Goal: Information Seeking & Learning: Learn about a topic

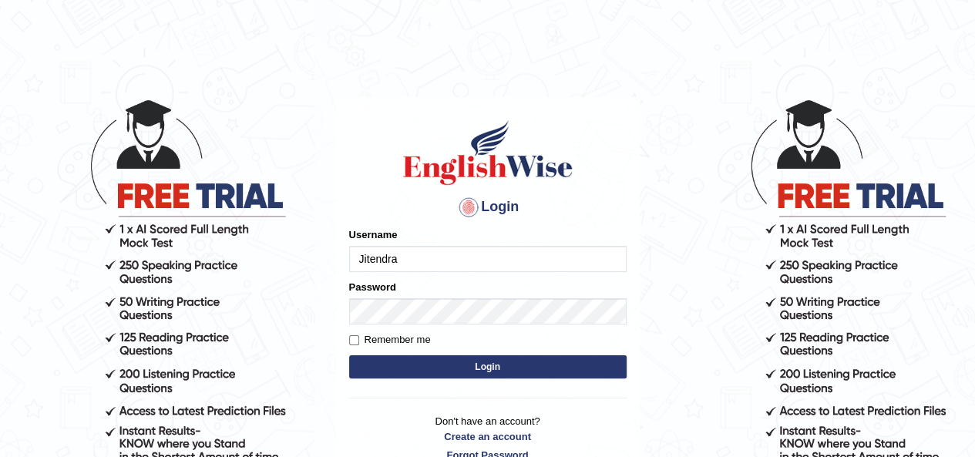
drag, startPoint x: 0, startPoint y: 0, endPoint x: 459, endPoint y: 268, distance: 532.1
click at [459, 268] on input "Jitendra" at bounding box center [488, 259] width 278 height 26
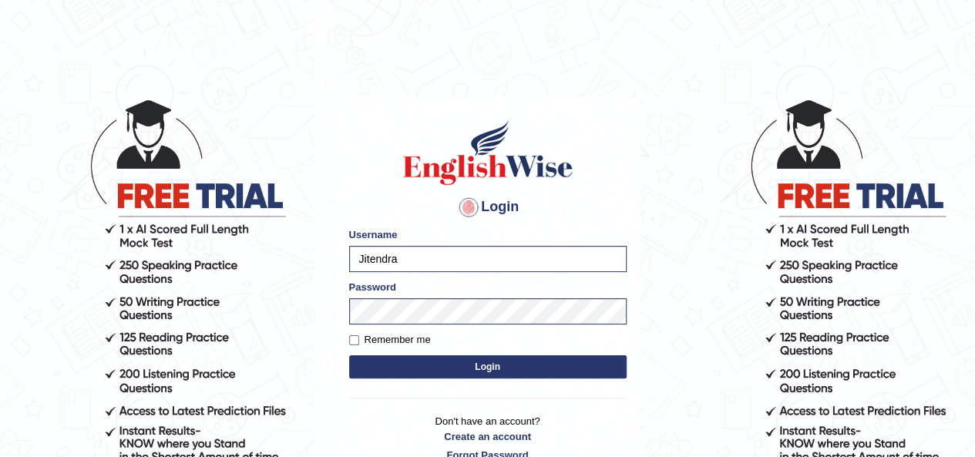
type input "ibjaji"
click at [418, 369] on button "Login" at bounding box center [488, 366] width 278 height 23
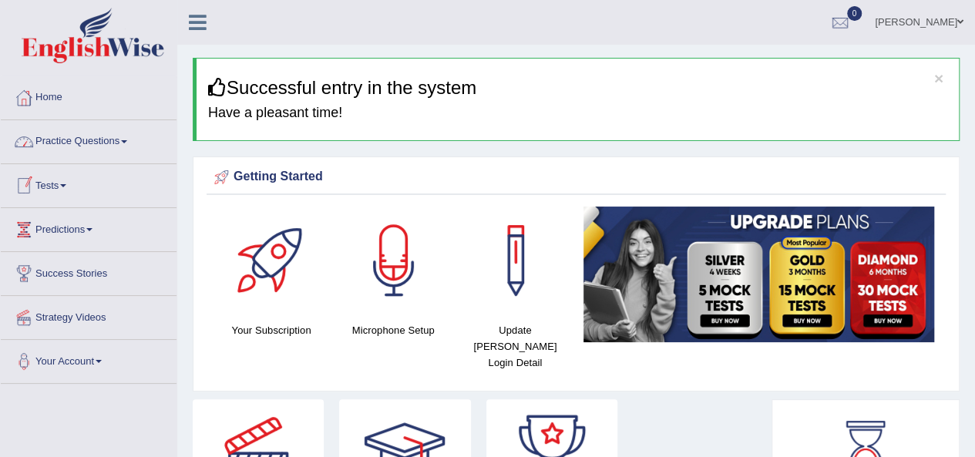
drag, startPoint x: 79, startPoint y: 140, endPoint x: 93, endPoint y: 161, distance: 25.7
click at [79, 140] on link "Practice Questions" at bounding box center [89, 139] width 176 height 39
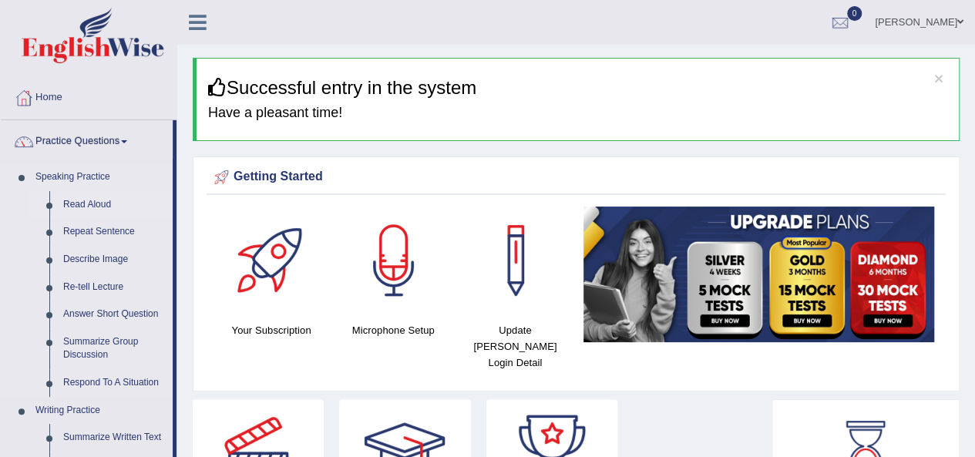
click at [72, 200] on link "Read Aloud" at bounding box center [114, 205] width 116 height 28
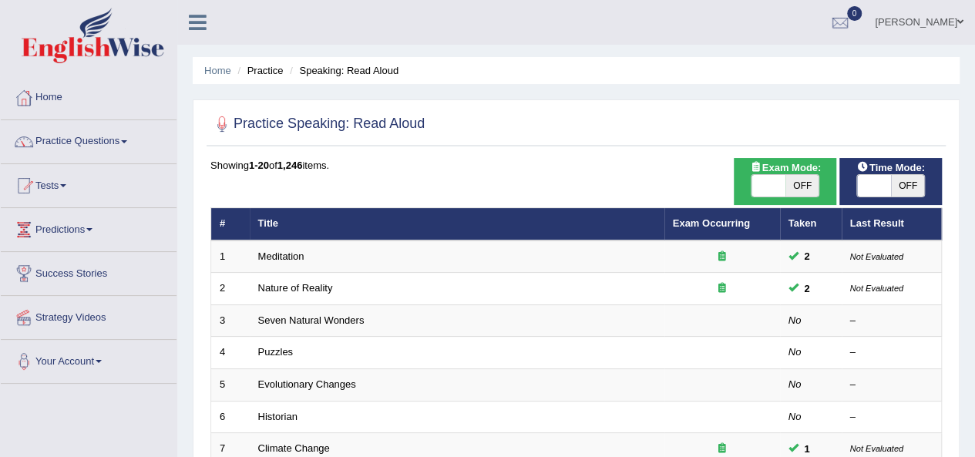
click at [806, 188] on span "OFF" at bounding box center [803, 186] width 34 height 22
checkbox input "true"
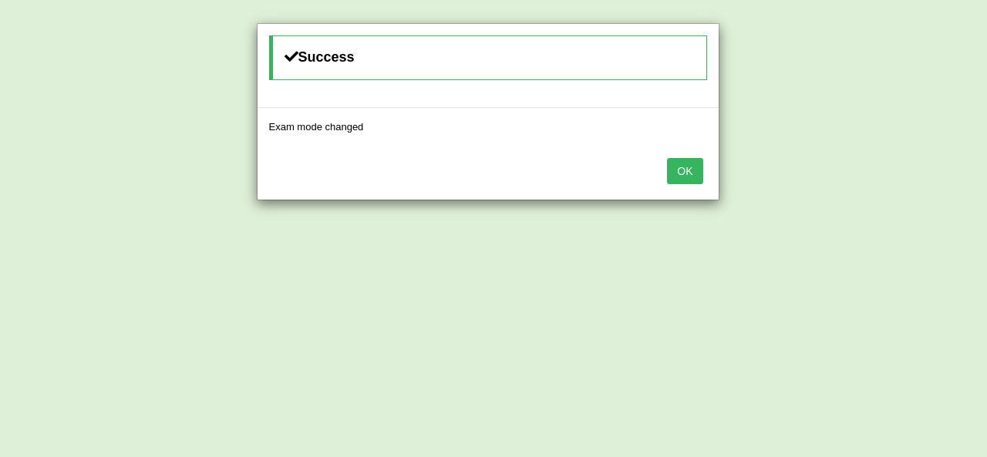
click at [671, 169] on button "OK" at bounding box center [684, 171] width 35 height 26
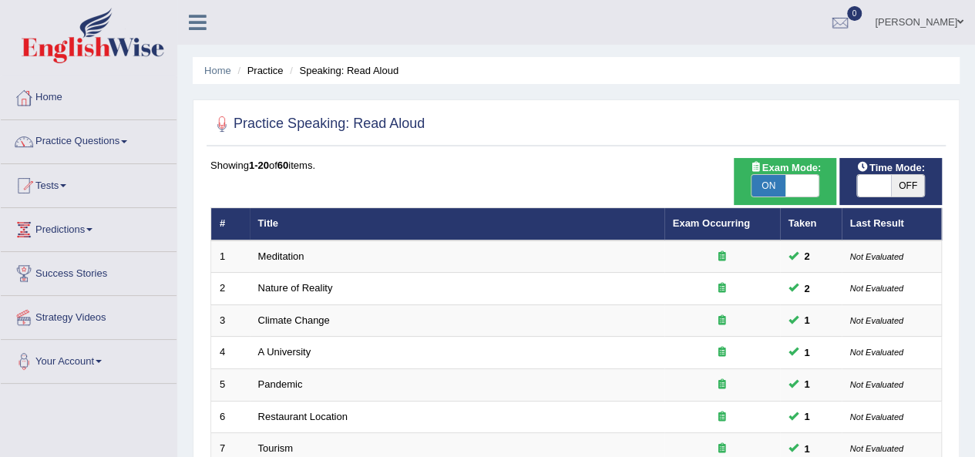
click at [913, 187] on span "OFF" at bounding box center [908, 186] width 34 height 22
checkbox input "true"
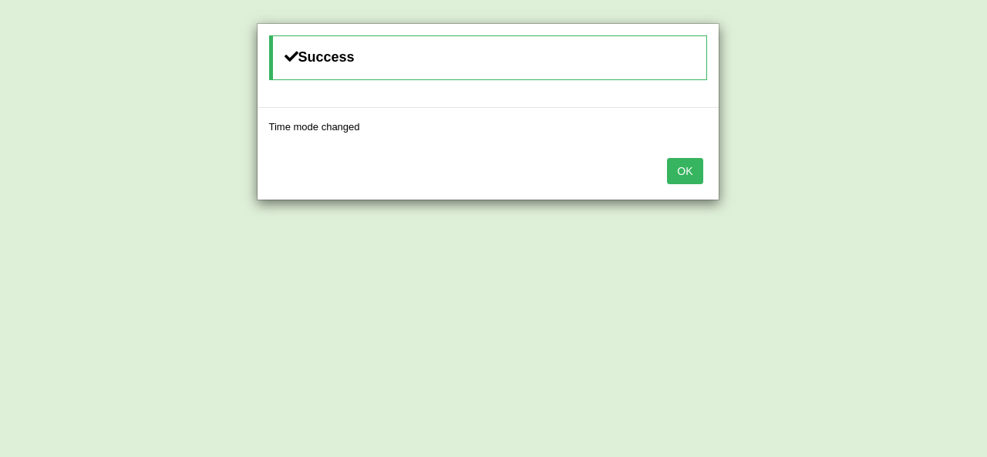
click at [689, 160] on button "OK" at bounding box center [684, 171] width 35 height 26
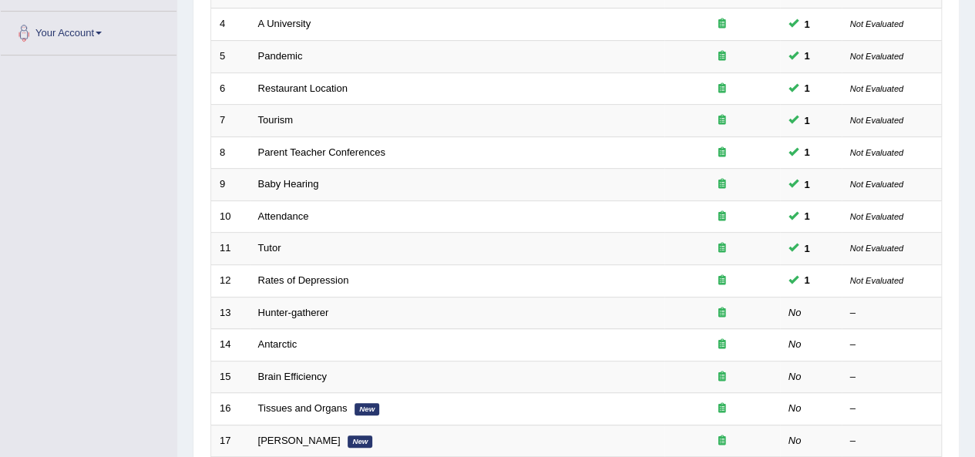
scroll to position [385, 0]
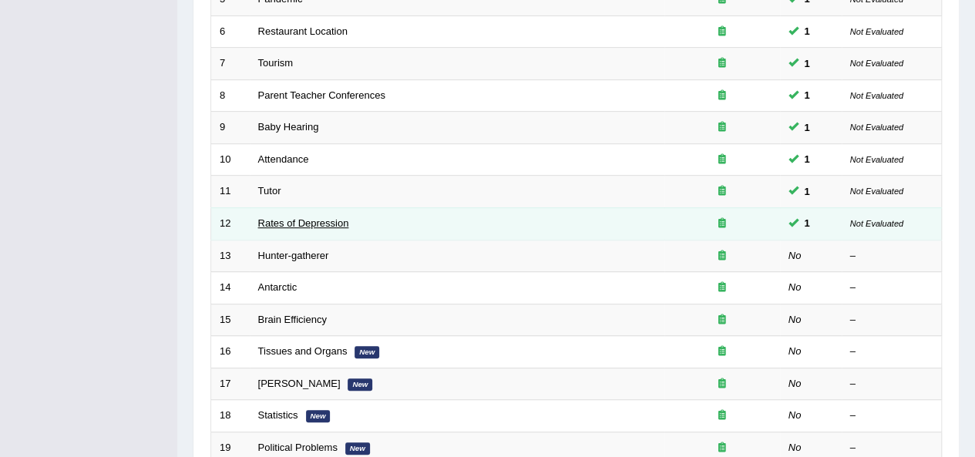
click at [291, 217] on link "Rates of Depression" at bounding box center [303, 223] width 91 height 12
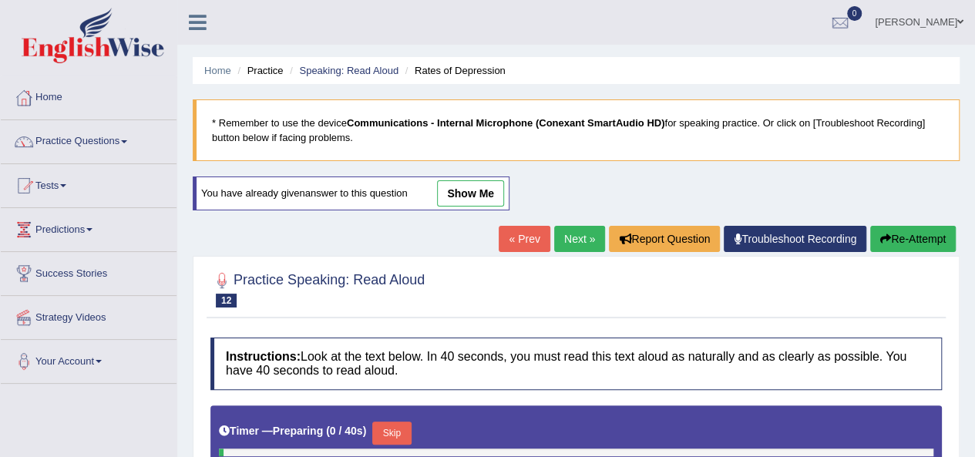
click at [460, 189] on link "show me" at bounding box center [470, 193] width 67 height 26
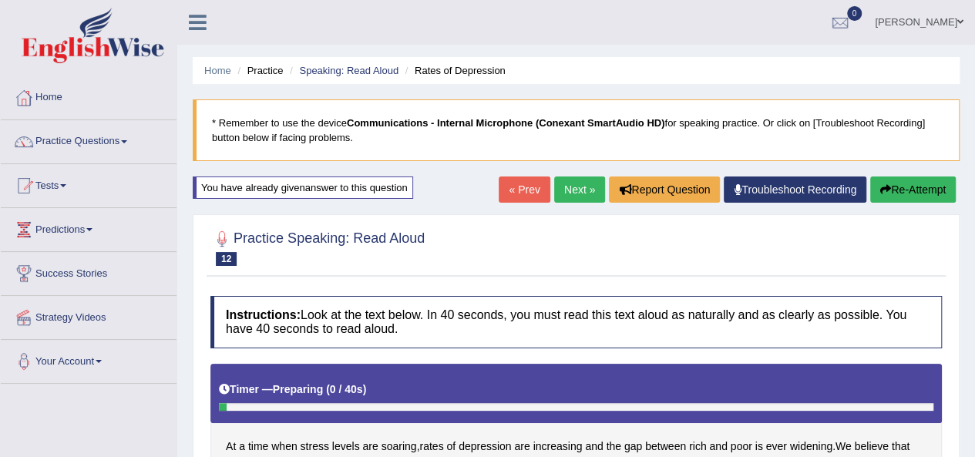
click at [527, 183] on link "« Prev" at bounding box center [524, 190] width 51 height 26
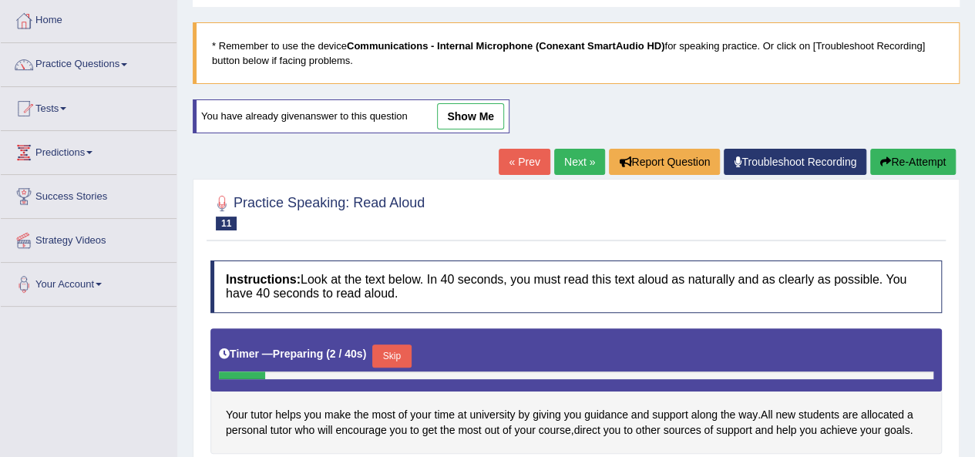
drag, startPoint x: 480, startPoint y: 115, endPoint x: 474, endPoint y: 279, distance: 164.3
click at [480, 115] on link "show me" at bounding box center [470, 116] width 67 height 26
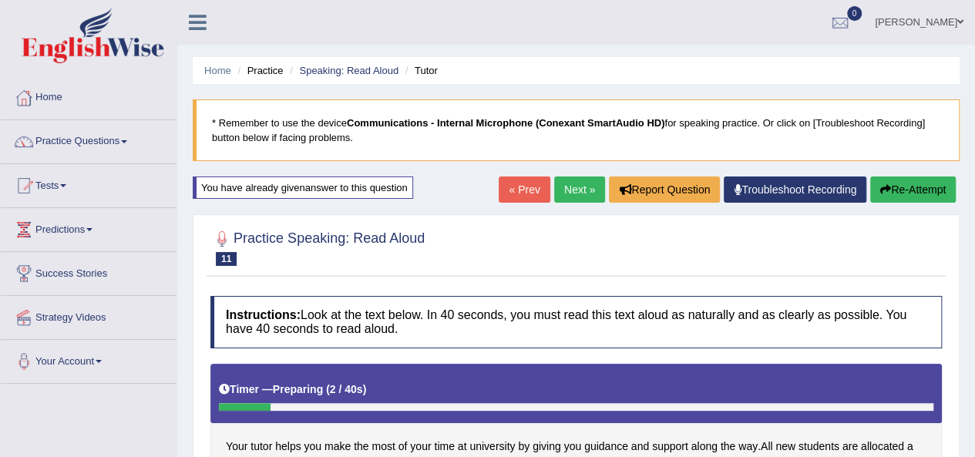
click at [517, 192] on link "« Prev" at bounding box center [524, 190] width 51 height 26
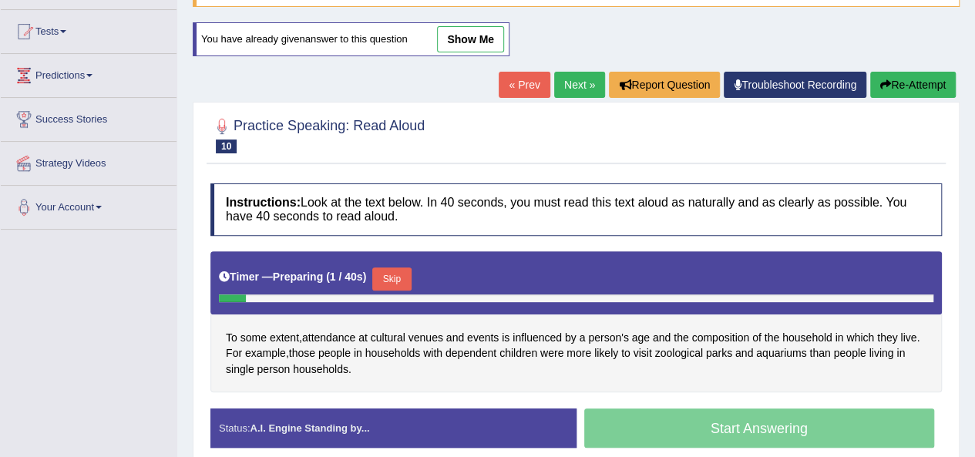
drag, startPoint x: 470, startPoint y: 38, endPoint x: 488, endPoint y: 253, distance: 215.8
click at [470, 38] on link "show me" at bounding box center [470, 39] width 67 height 26
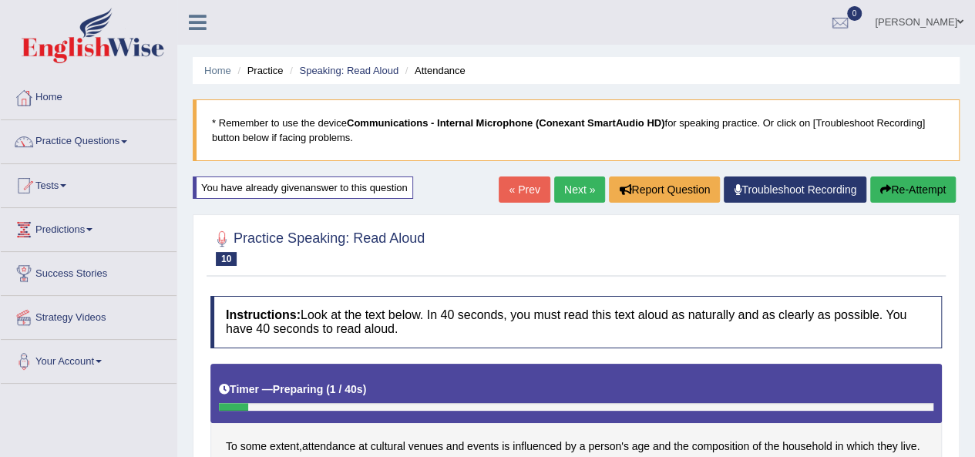
click at [510, 190] on link "« Prev" at bounding box center [524, 190] width 51 height 26
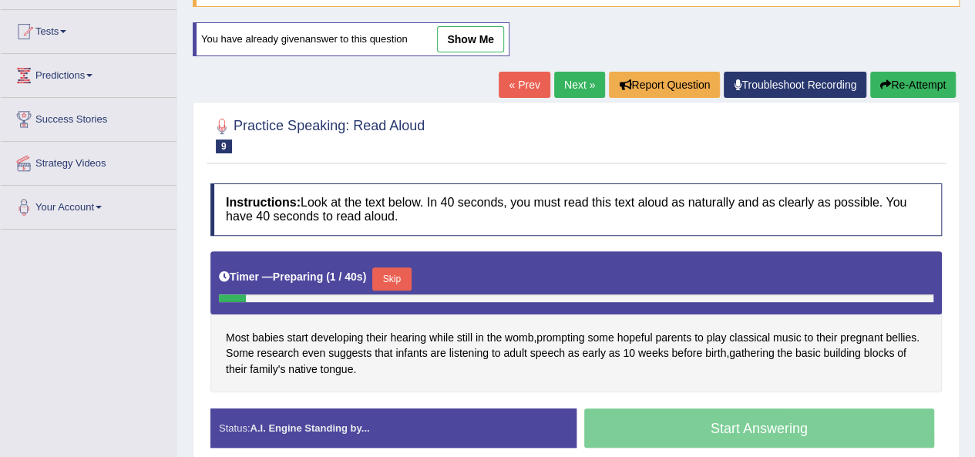
click at [476, 41] on link "show me" at bounding box center [470, 39] width 67 height 26
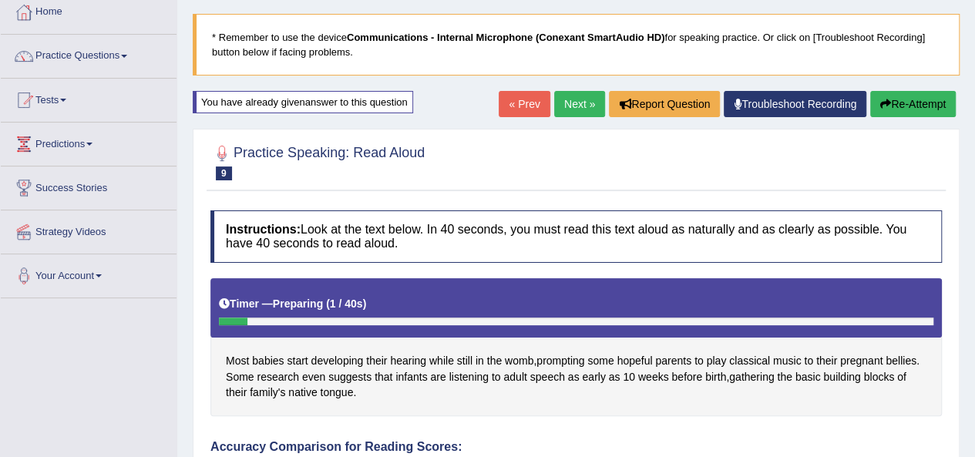
scroll to position [77, 0]
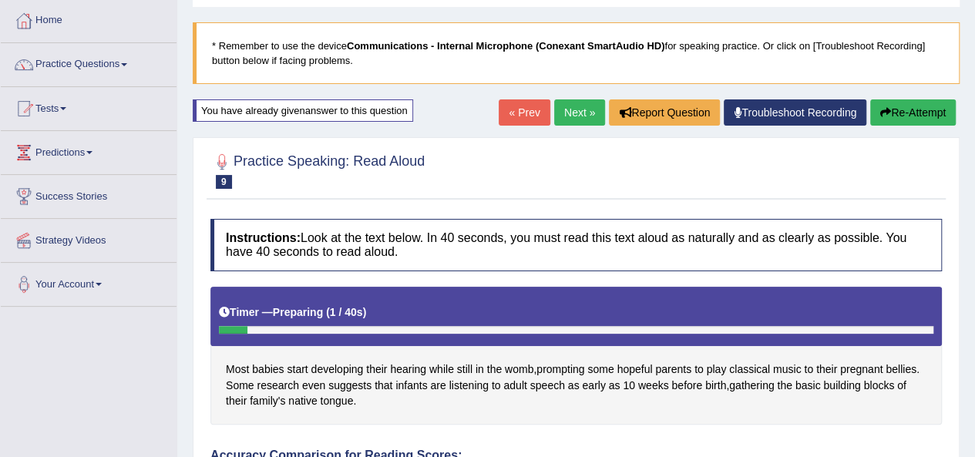
click at [512, 116] on link "« Prev" at bounding box center [524, 112] width 51 height 26
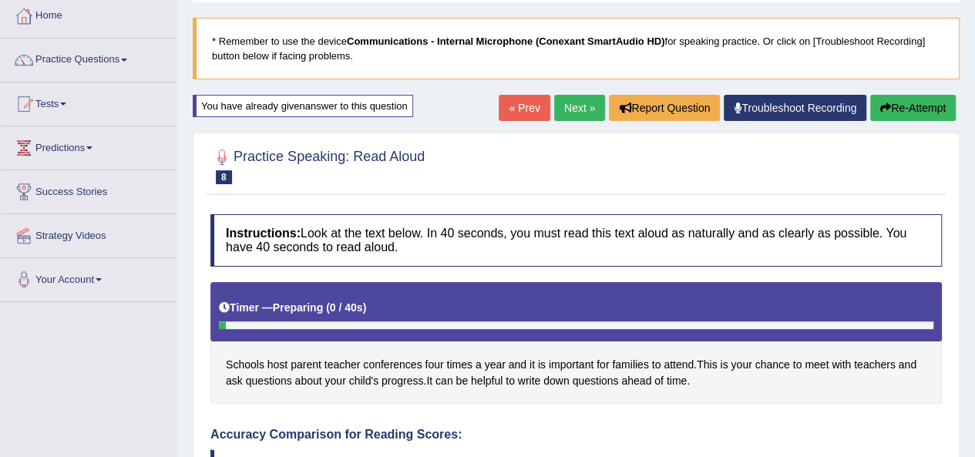
scroll to position [77, 0]
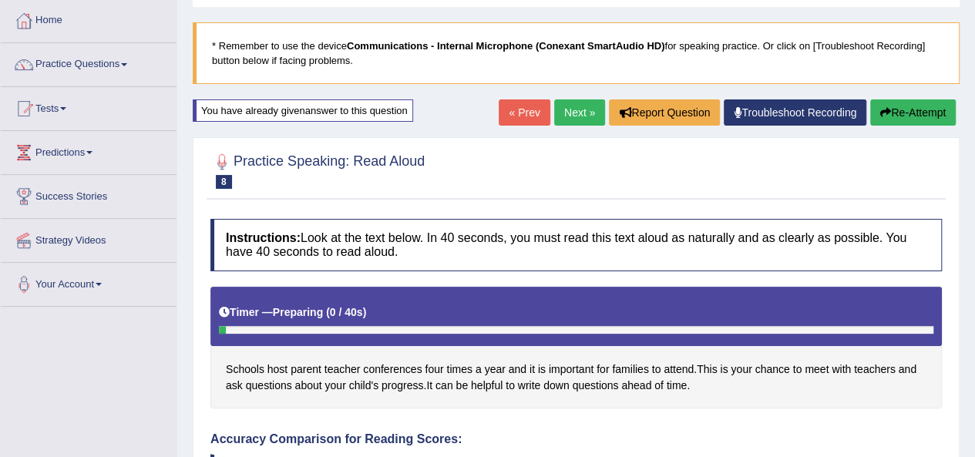
click at [534, 116] on link "« Prev" at bounding box center [524, 112] width 51 height 26
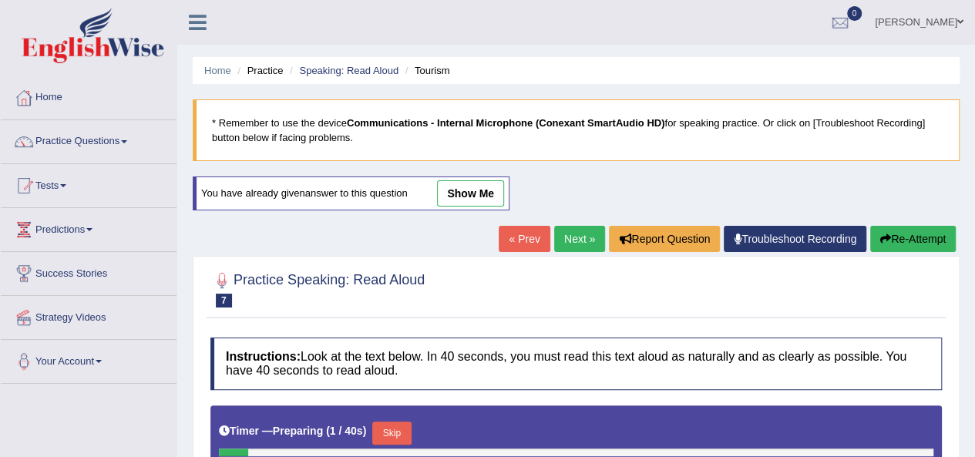
click at [472, 194] on link "show me" at bounding box center [470, 193] width 67 height 26
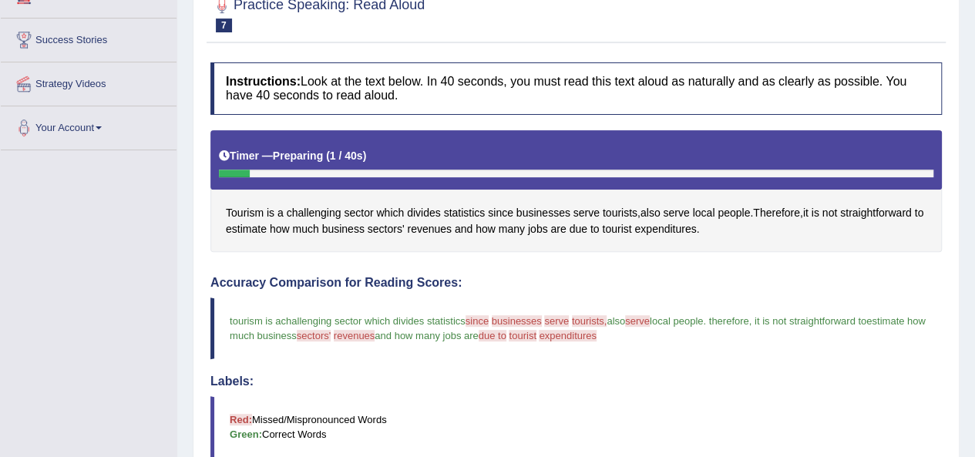
scroll to position [77, 0]
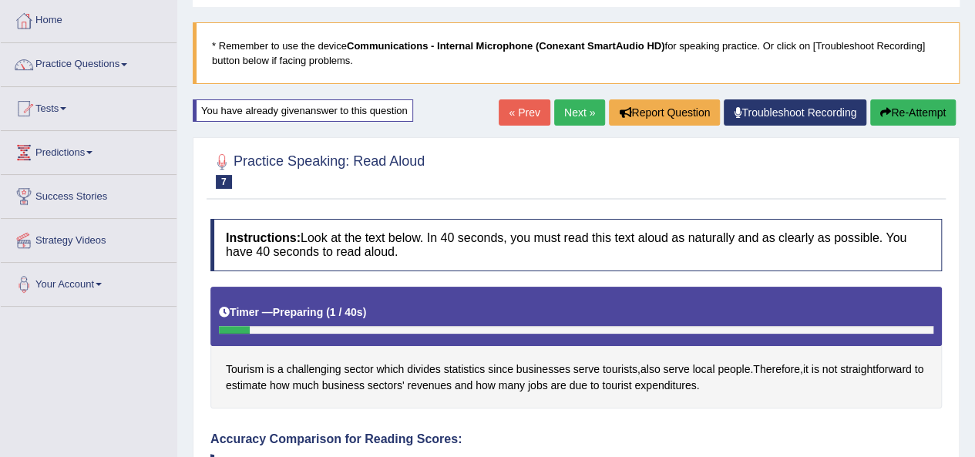
click at [534, 113] on link "« Prev" at bounding box center [524, 112] width 51 height 26
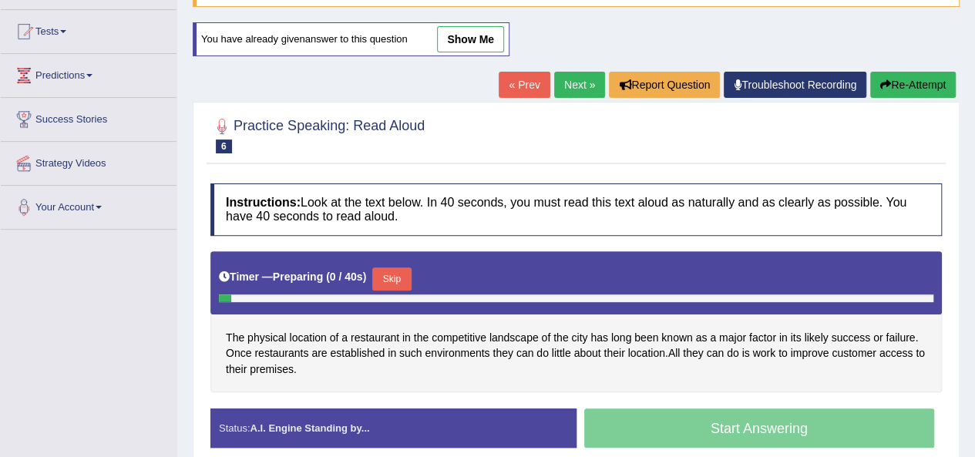
scroll to position [154, 0]
click at [450, 43] on link "show me" at bounding box center [470, 39] width 67 height 26
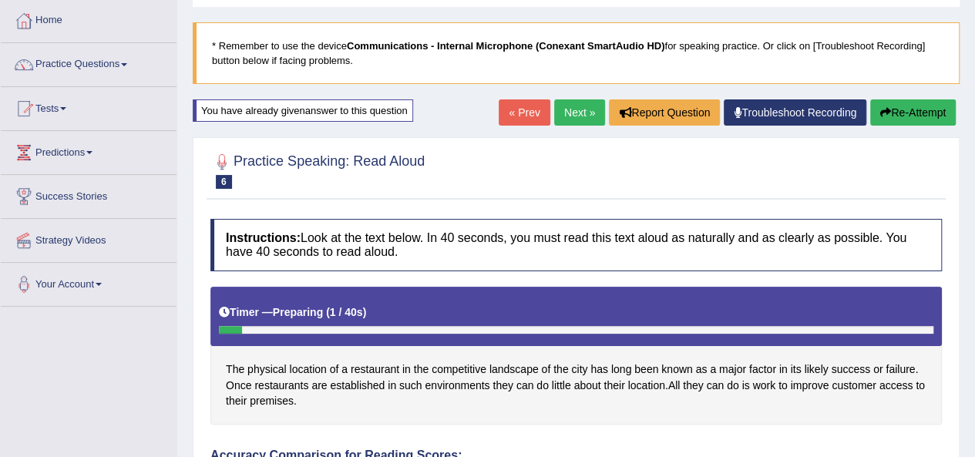
scroll to position [0, 0]
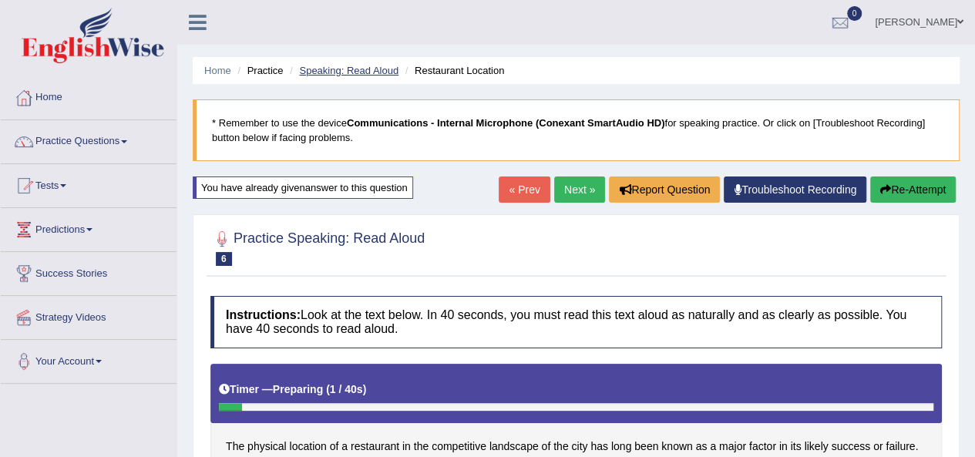
click at [355, 68] on link "Speaking: Read Aloud" at bounding box center [348, 71] width 99 height 12
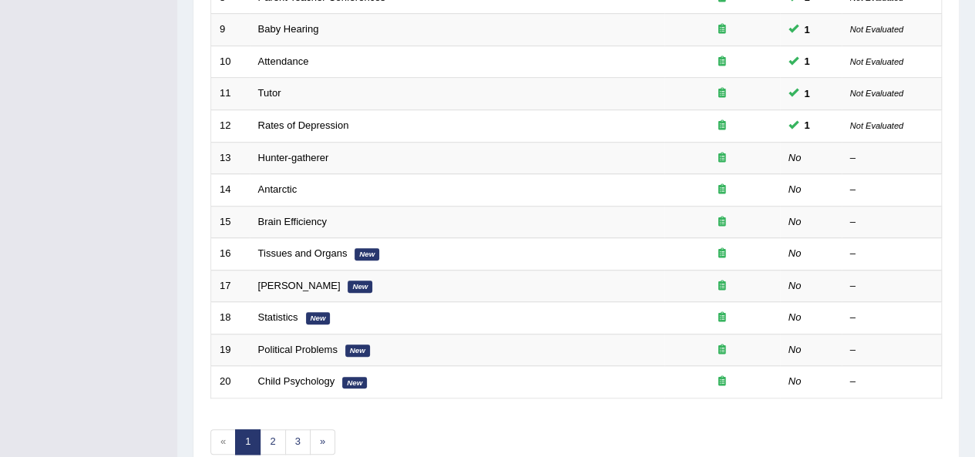
scroll to position [463, 0]
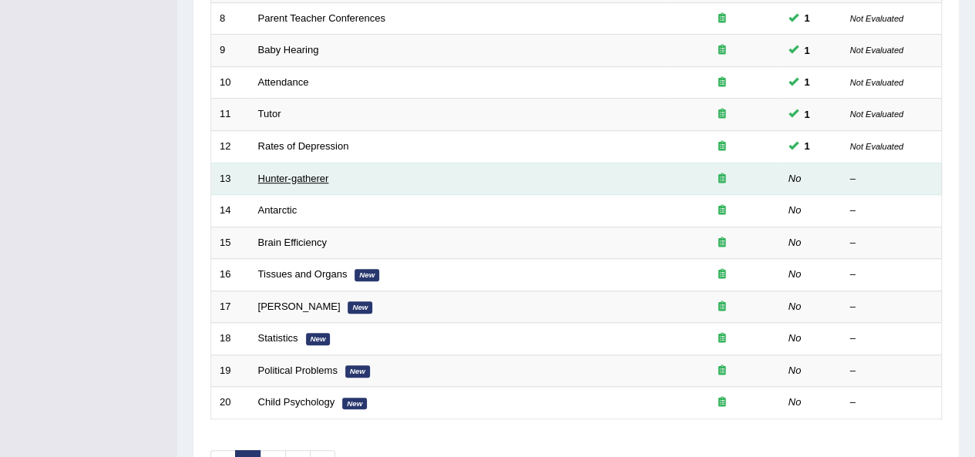
click at [282, 178] on link "Hunter-gatherer" at bounding box center [293, 179] width 71 height 12
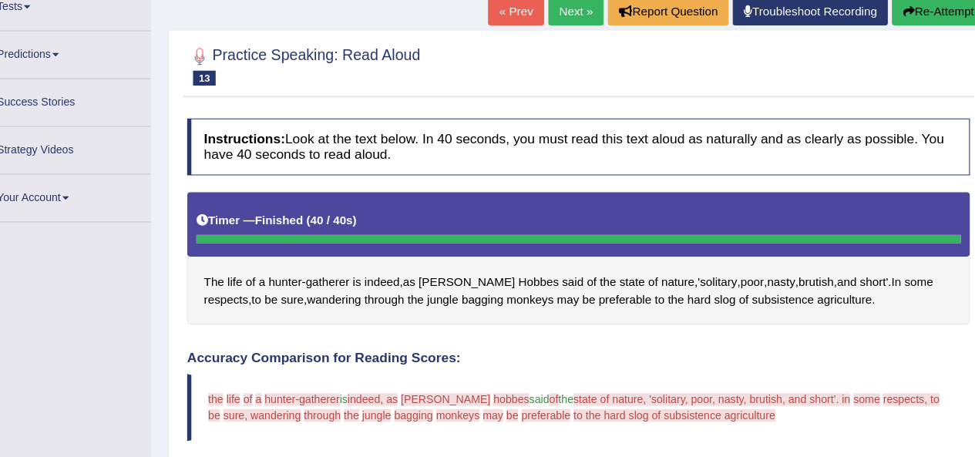
scroll to position [72, 0]
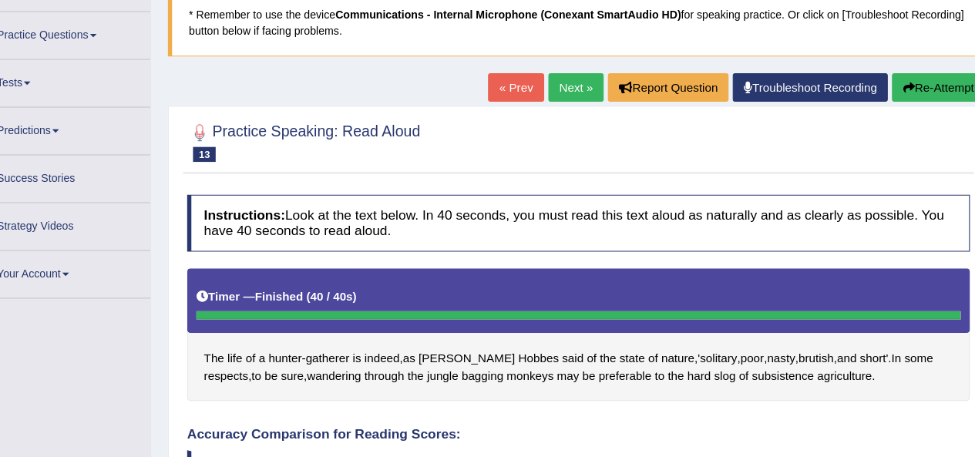
click at [95, 70] on link "Practice Questions" at bounding box center [89, 67] width 176 height 39
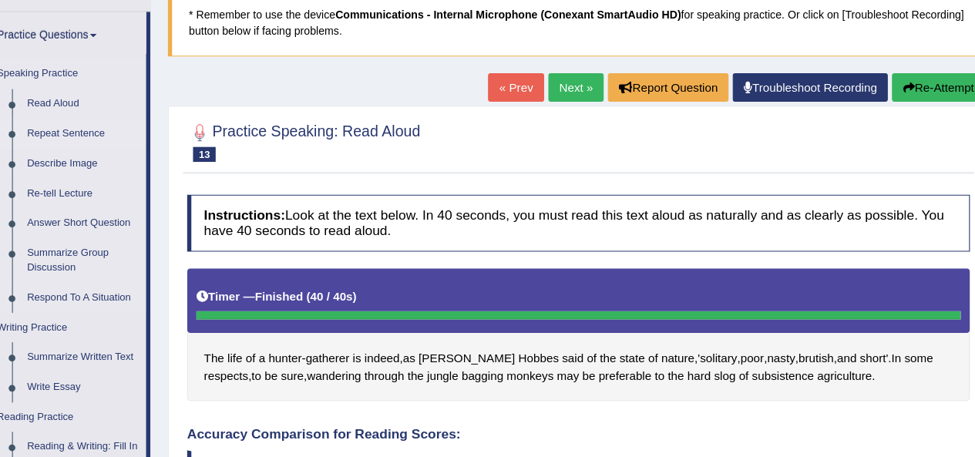
click at [84, 148] on link "Repeat Sentence" at bounding box center [114, 160] width 116 height 28
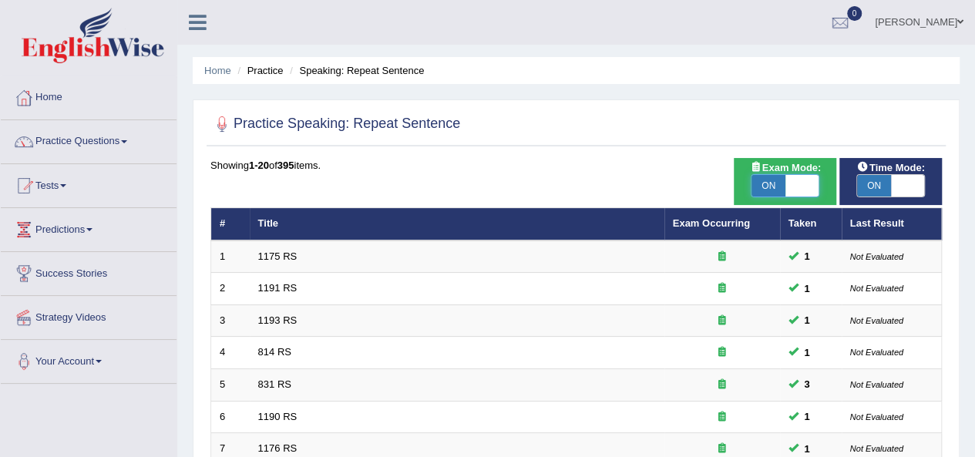
click at [805, 193] on span at bounding box center [803, 186] width 34 height 22
checkbox input "false"
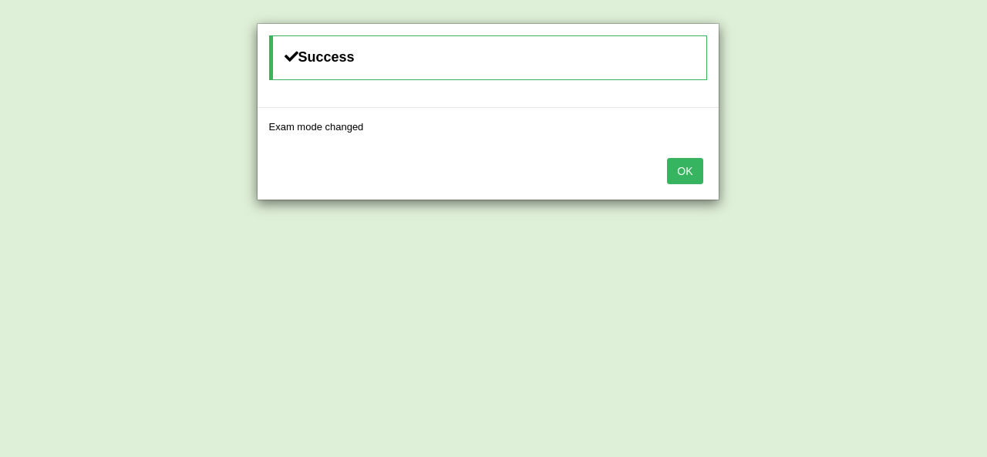
click at [688, 177] on button "OK" at bounding box center [684, 171] width 35 height 26
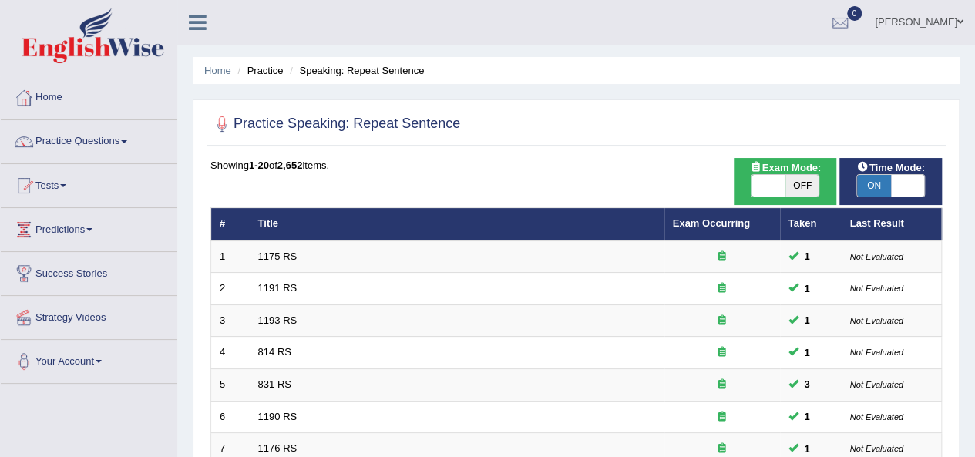
click at [893, 187] on span at bounding box center [908, 186] width 34 height 22
checkbox input "false"
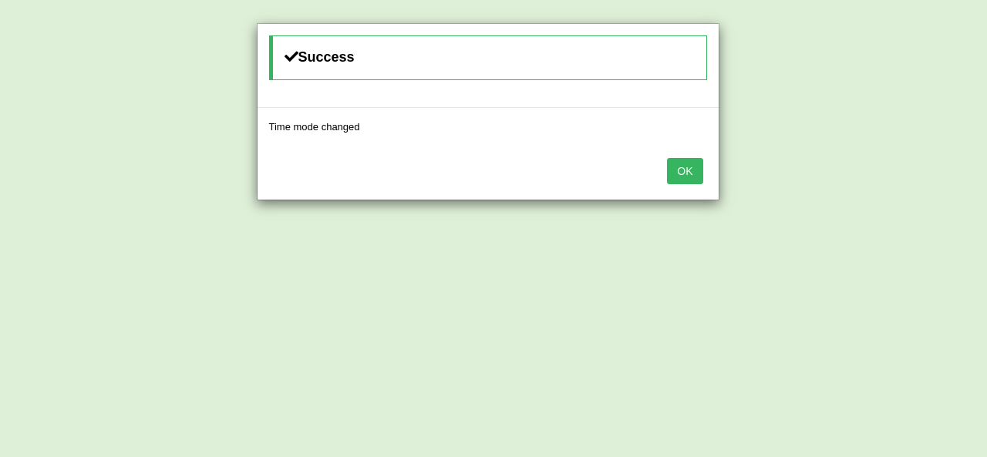
click at [686, 173] on button "OK" at bounding box center [684, 171] width 35 height 26
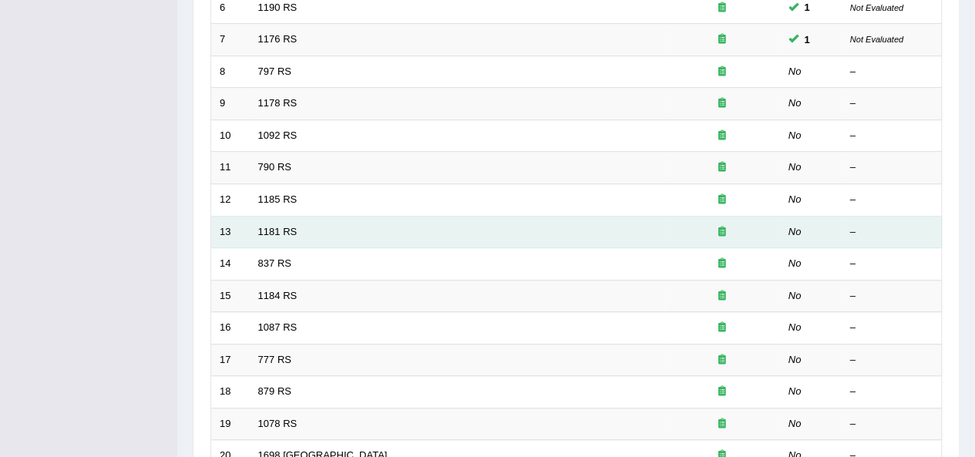
scroll to position [385, 0]
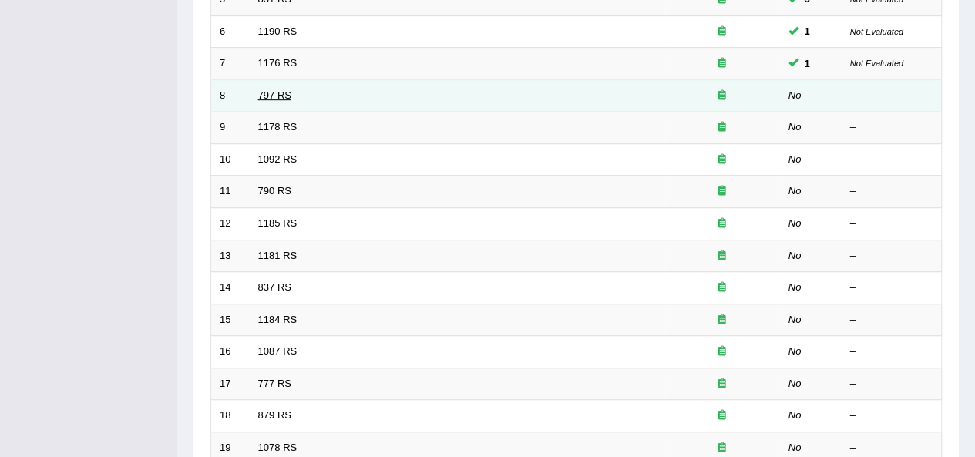
click at [267, 90] on link "797 RS" at bounding box center [274, 95] width 33 height 12
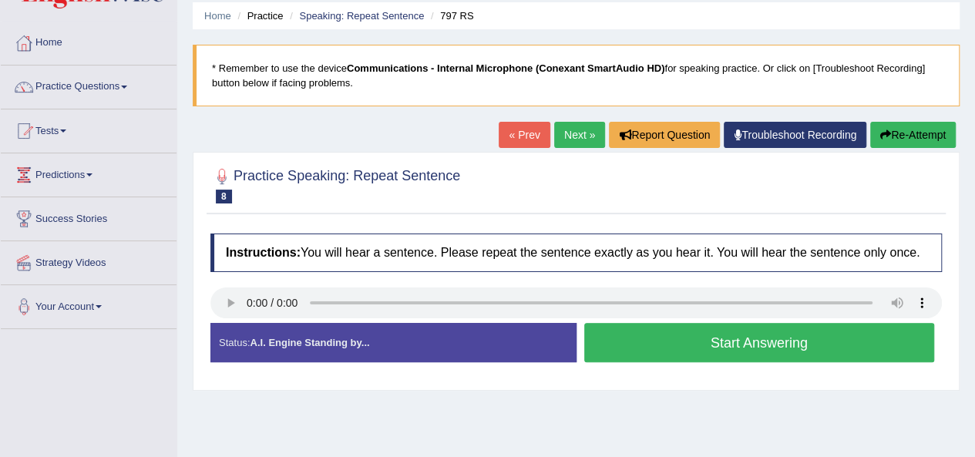
scroll to position [77, 0]
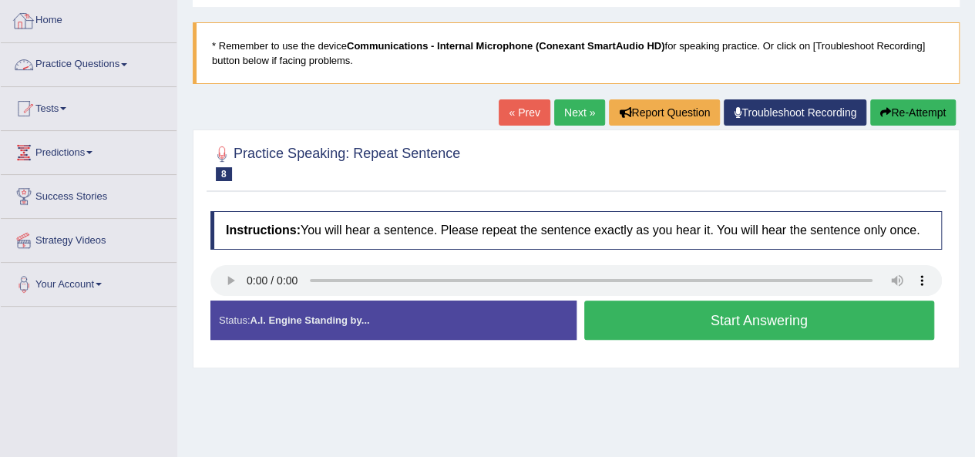
click at [48, 25] on link "Home" at bounding box center [89, 18] width 176 height 39
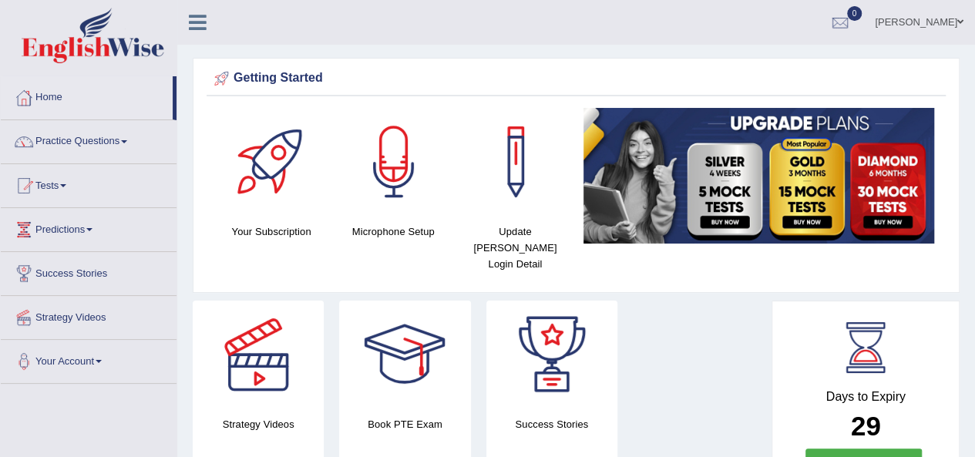
scroll to position [72, 0]
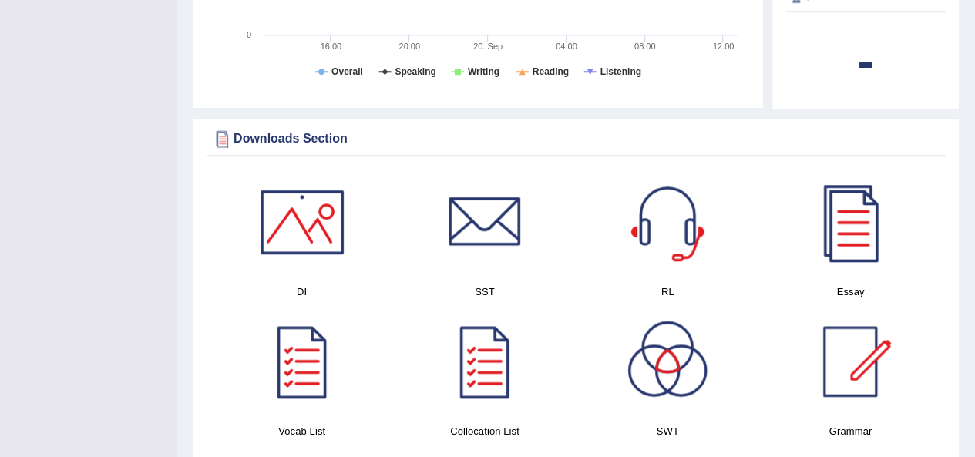
drag, startPoint x: 984, startPoint y: 81, endPoint x: 983, endPoint y: 215, distance: 134.1
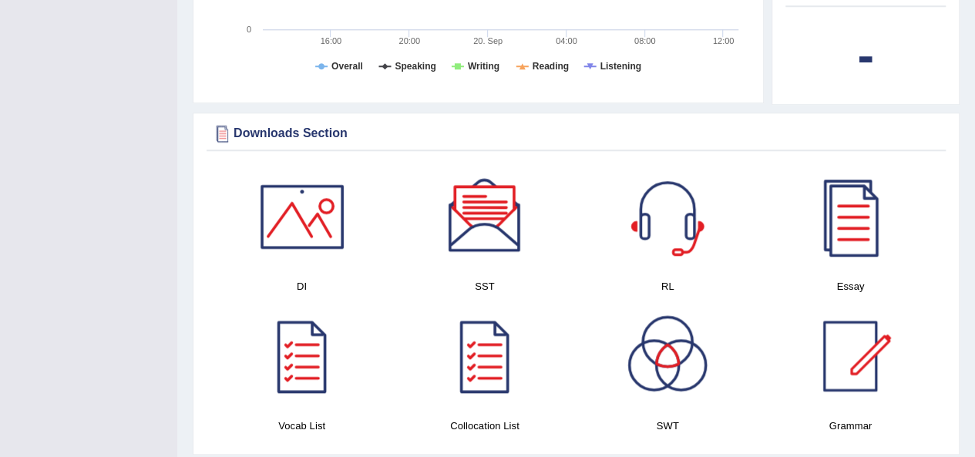
drag, startPoint x: 973, startPoint y: 198, endPoint x: 978, endPoint y: 232, distance: 34.2
click at [299, 214] on div at bounding box center [302, 217] width 108 height 108
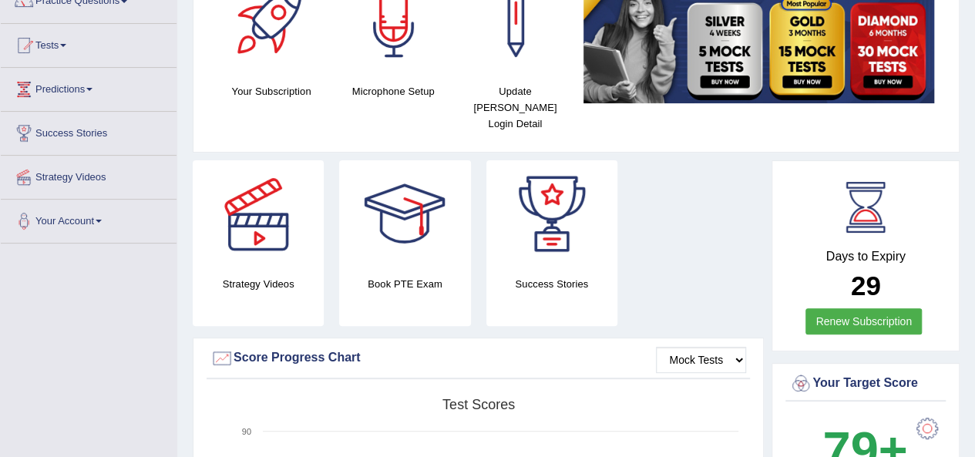
scroll to position [133, 0]
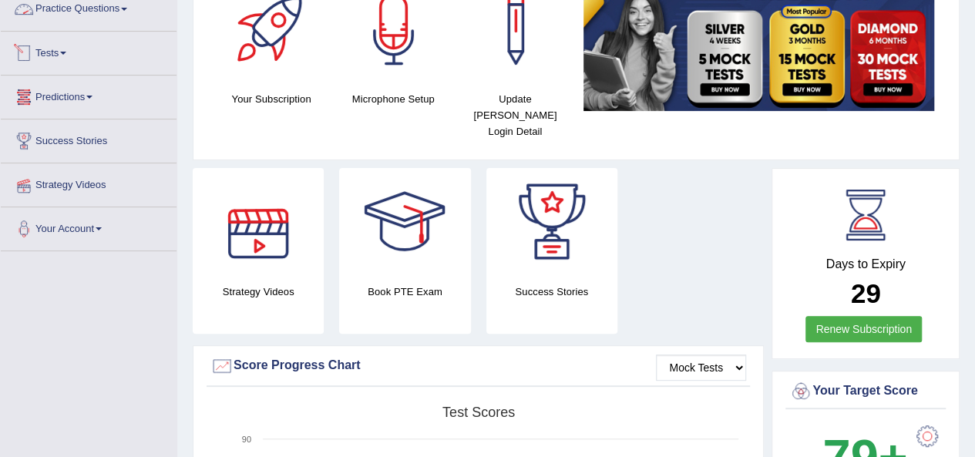
click at [89, 15] on link "Practice Questions" at bounding box center [89, 7] width 176 height 39
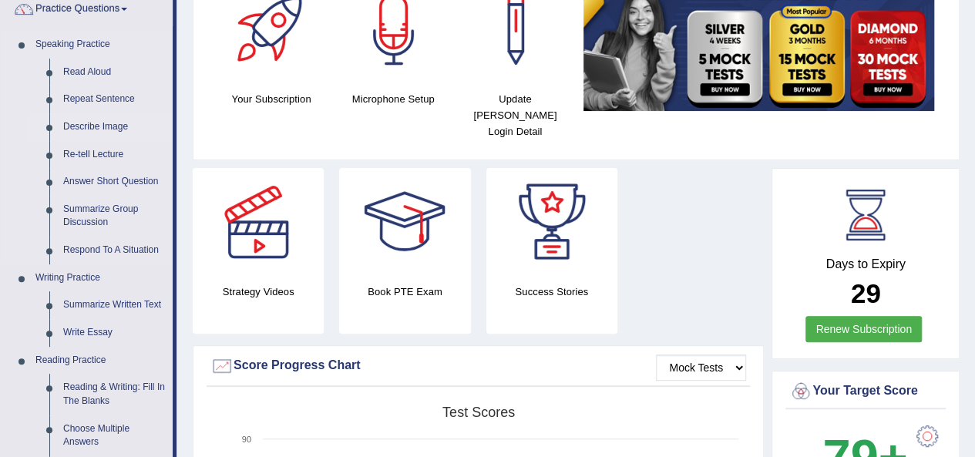
click at [96, 126] on link "Describe Image" at bounding box center [114, 127] width 116 height 28
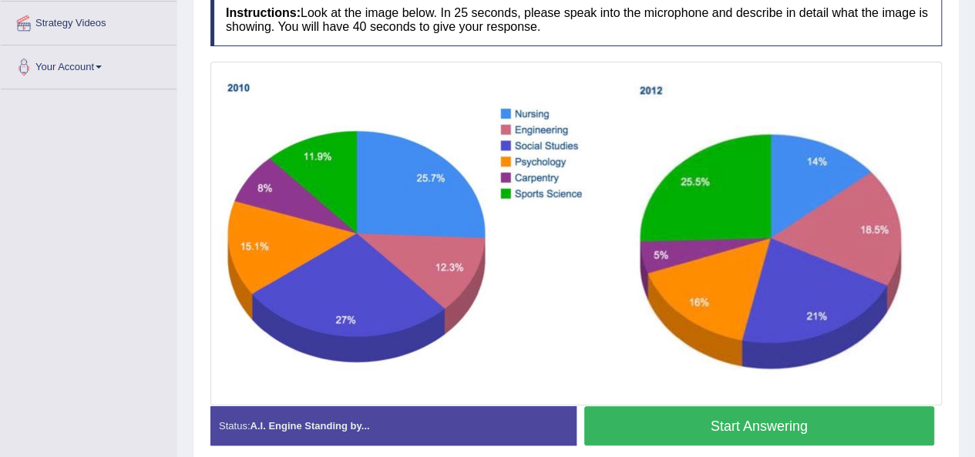
drag, startPoint x: 0, startPoint y: 0, endPoint x: 980, endPoint y: 207, distance: 1001.6
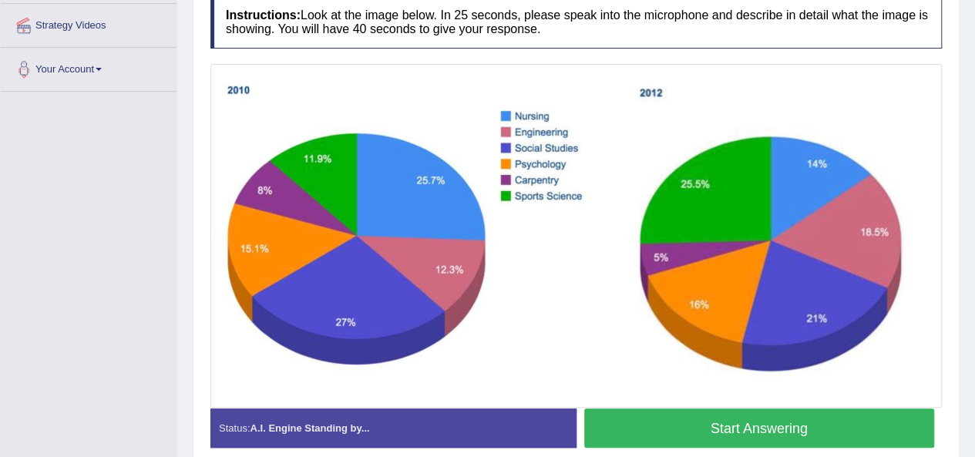
click at [574, 167] on img at bounding box center [576, 236] width 724 height 337
click at [409, 292] on img at bounding box center [576, 236] width 724 height 337
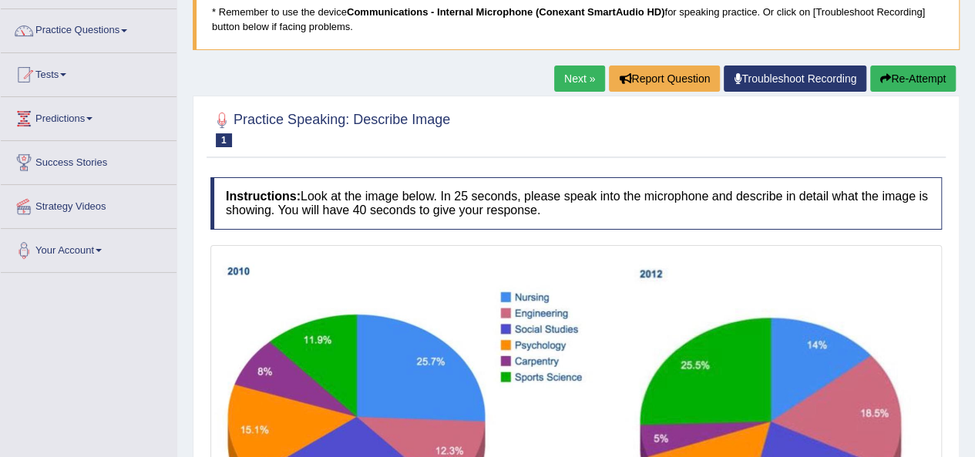
scroll to position [92, 0]
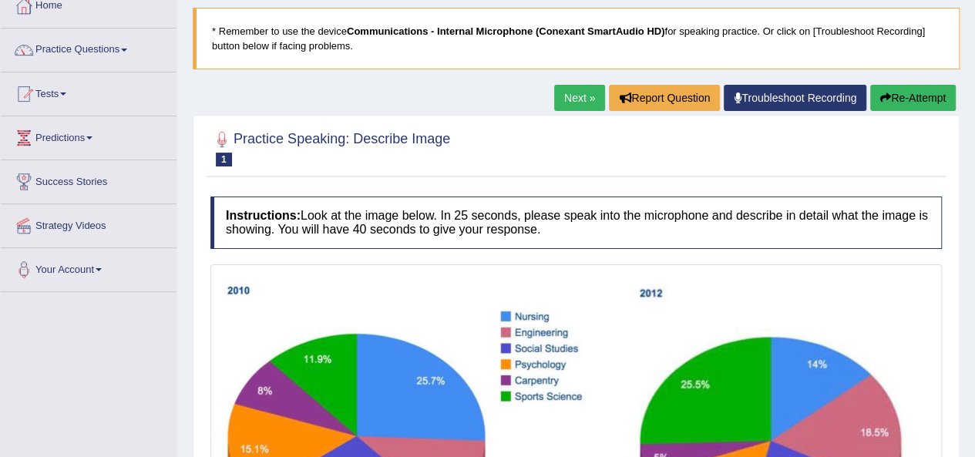
click at [567, 96] on link "Next »" at bounding box center [579, 98] width 51 height 26
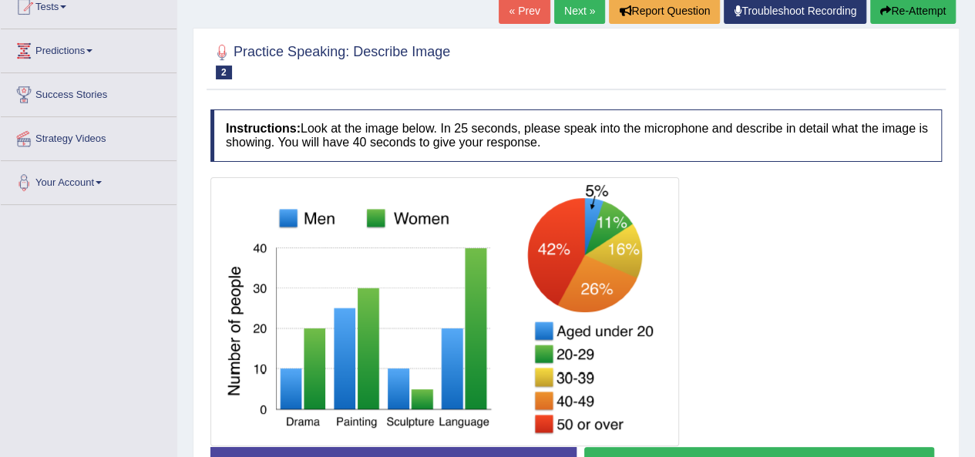
scroll to position [164, 0]
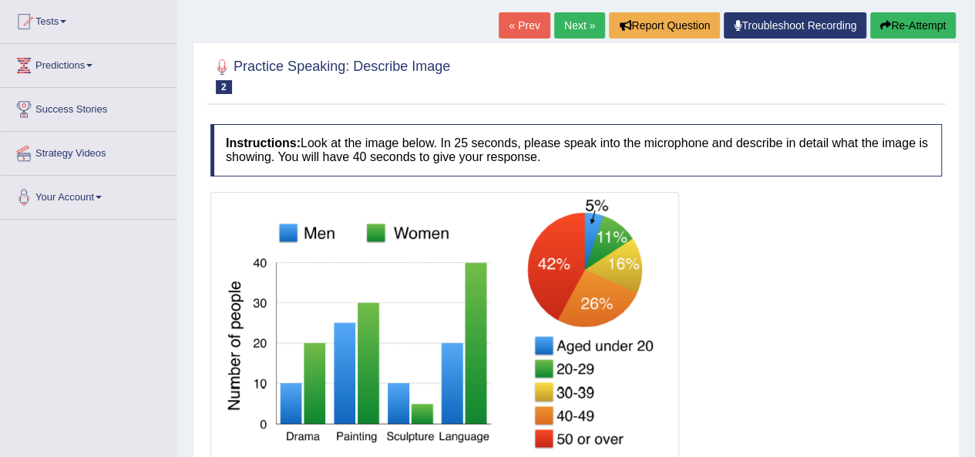
click at [570, 32] on link "Next »" at bounding box center [579, 25] width 51 height 26
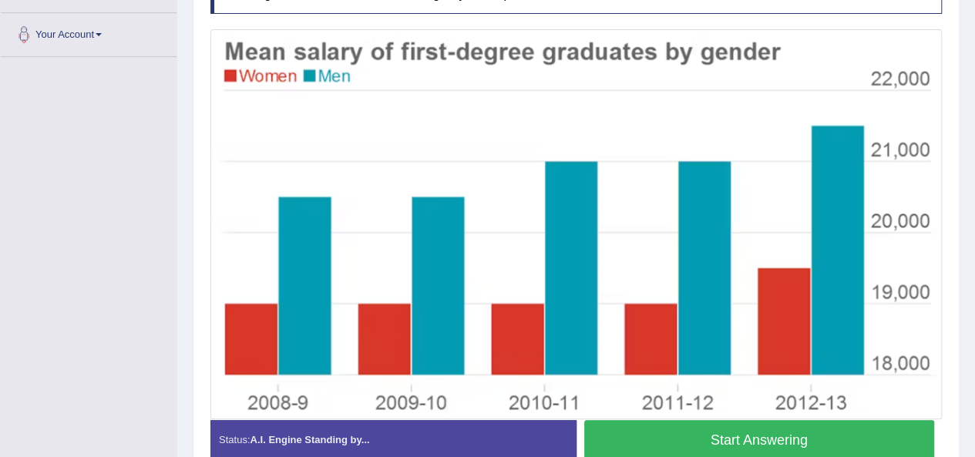
scroll to position [328, 0]
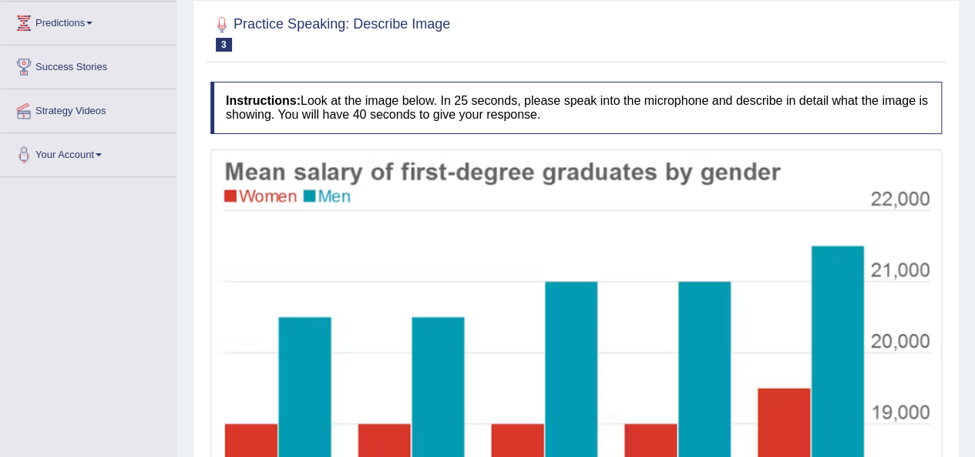
scroll to position [173, 0]
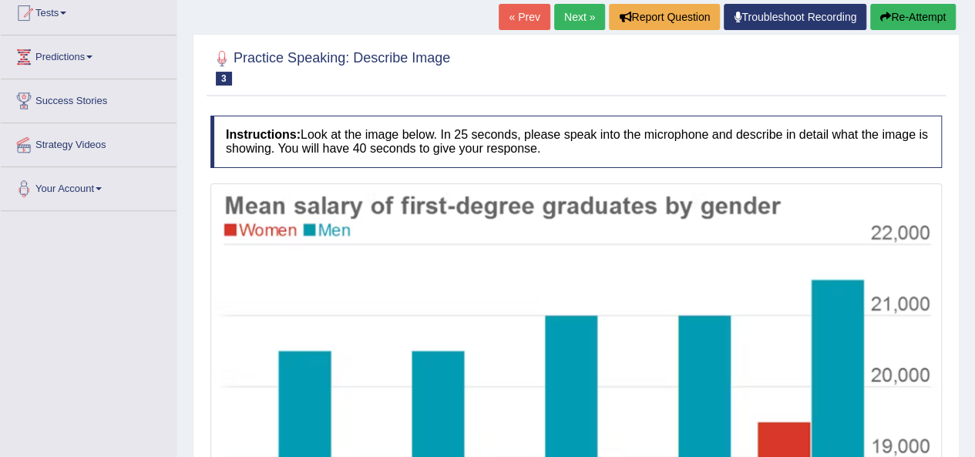
click at [564, 21] on link "Next »" at bounding box center [579, 17] width 51 height 26
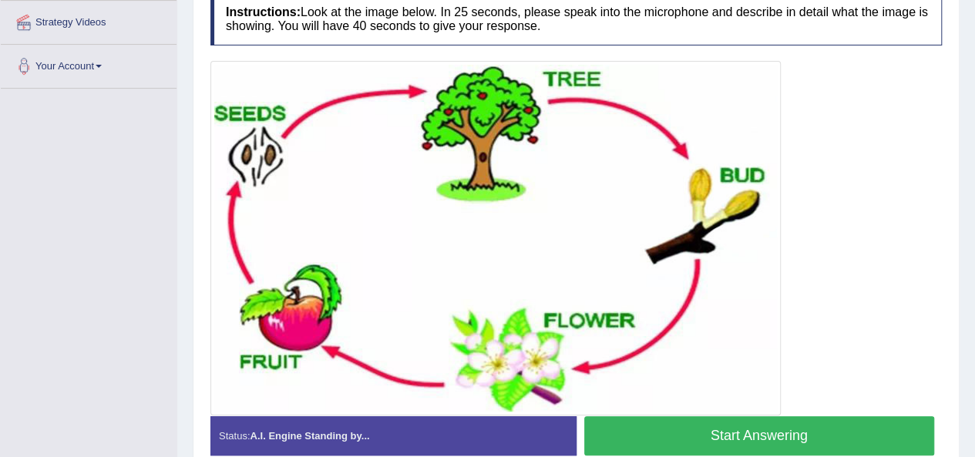
scroll to position [284, 0]
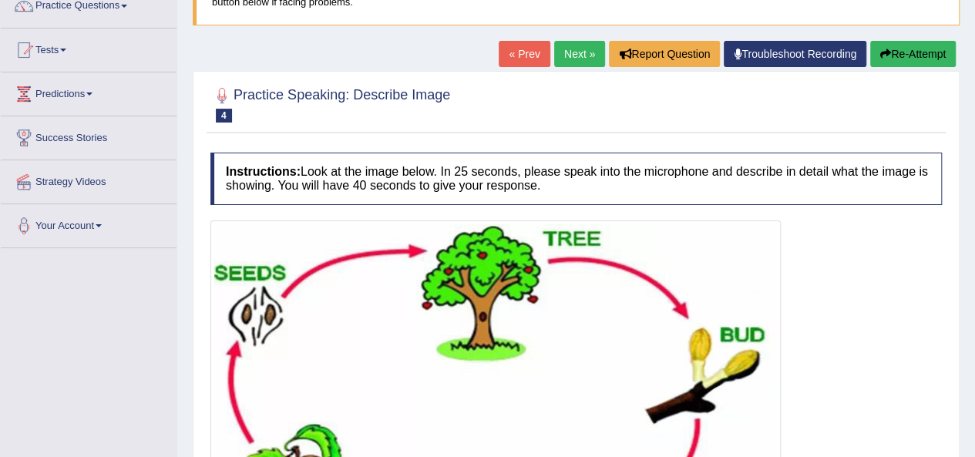
scroll to position [120, 0]
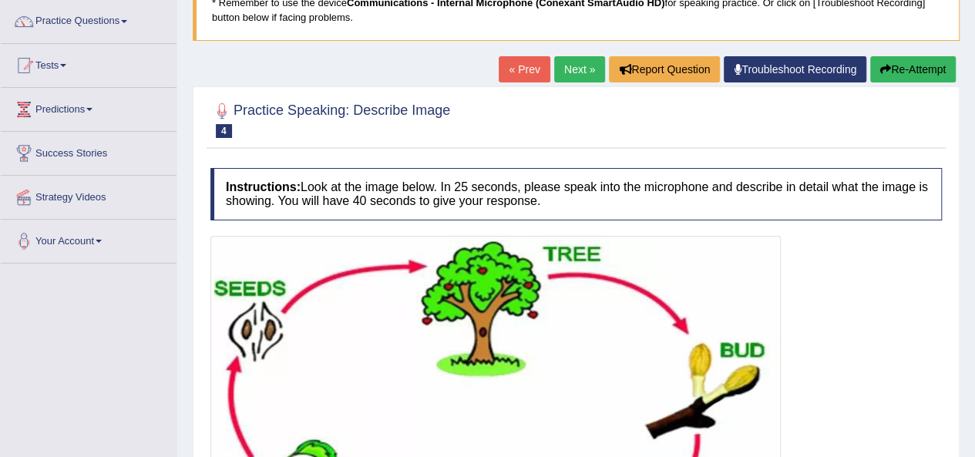
click at [576, 67] on link "Next »" at bounding box center [579, 69] width 51 height 26
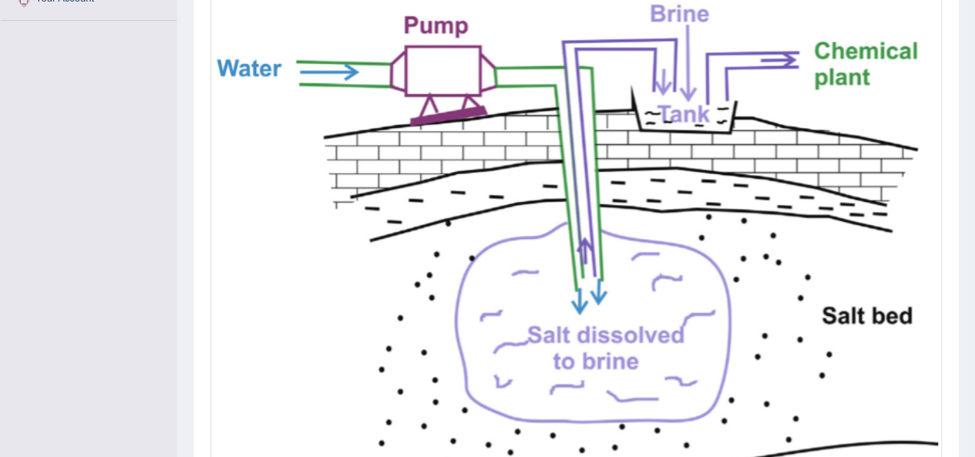
scroll to position [365, 0]
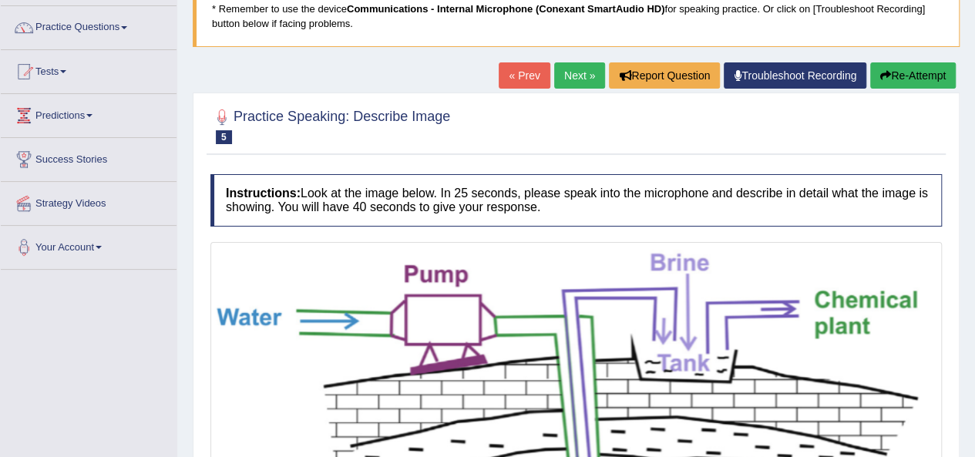
scroll to position [109, 0]
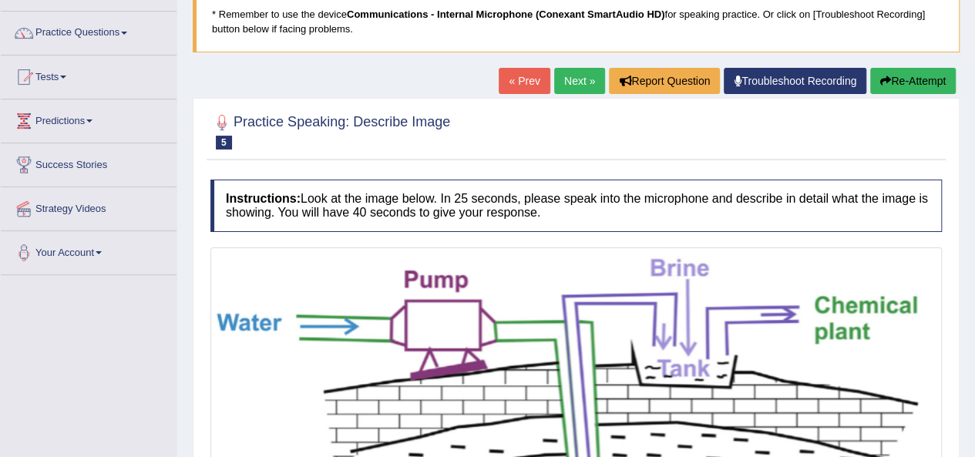
click at [577, 84] on link "Next »" at bounding box center [579, 81] width 51 height 26
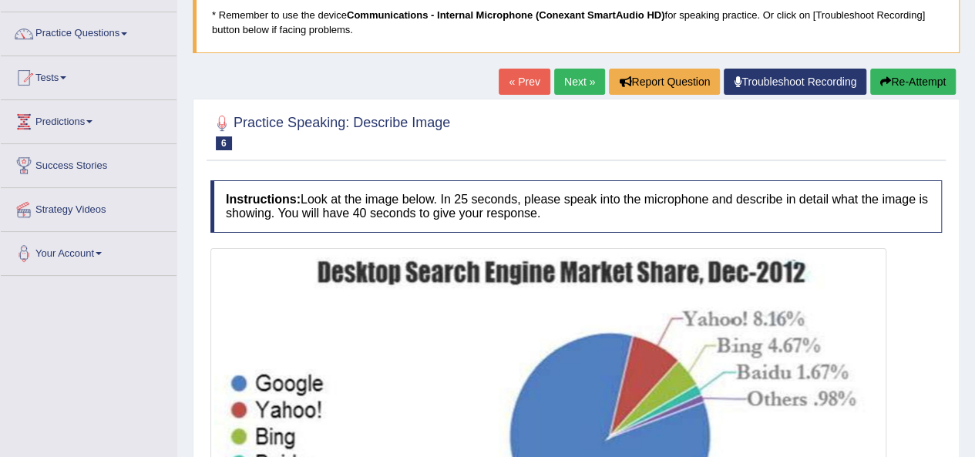
scroll to position [25, 0]
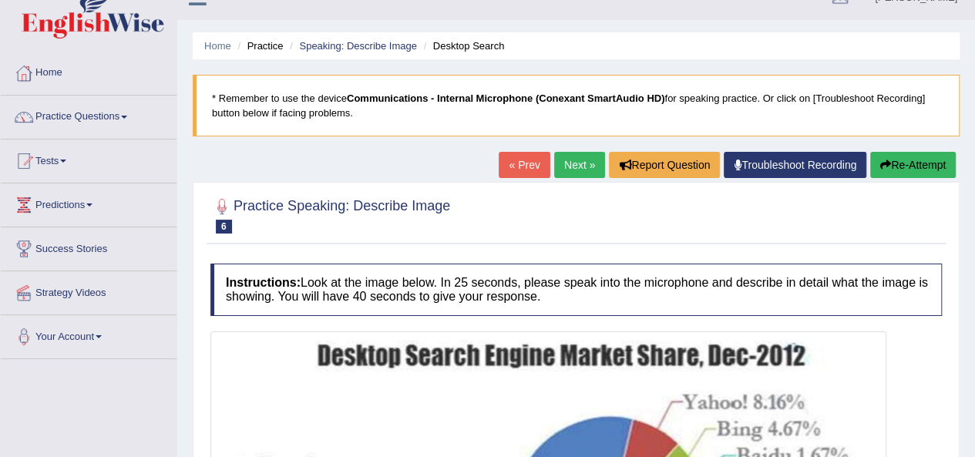
click at [560, 169] on link "Next »" at bounding box center [579, 165] width 51 height 26
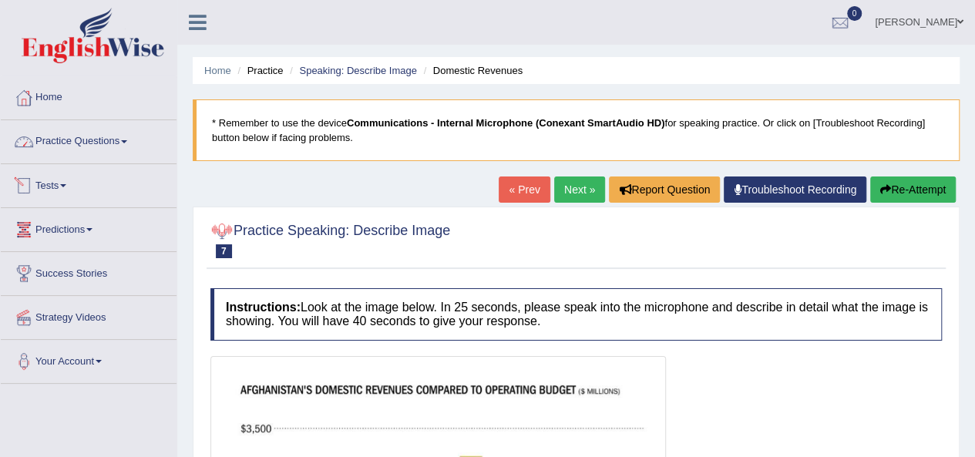
click at [106, 148] on link "Practice Questions" at bounding box center [89, 139] width 176 height 39
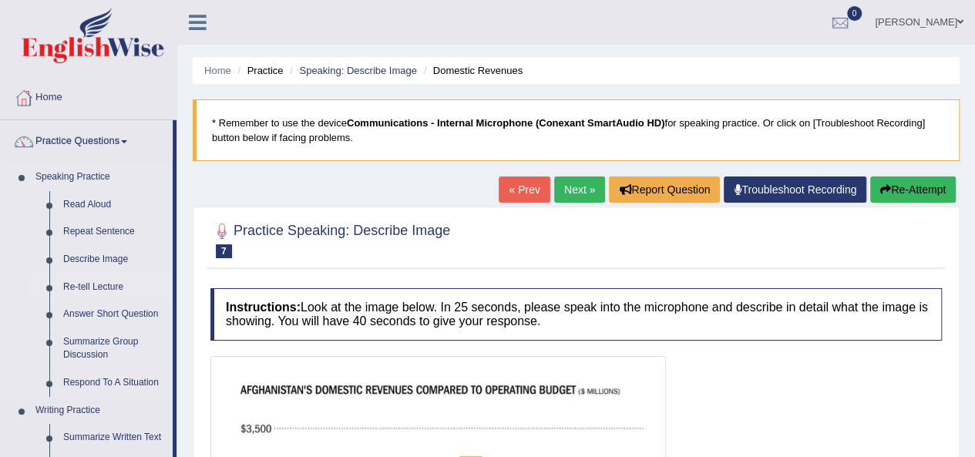
click at [96, 281] on link "Re-tell Lecture" at bounding box center [114, 288] width 116 height 28
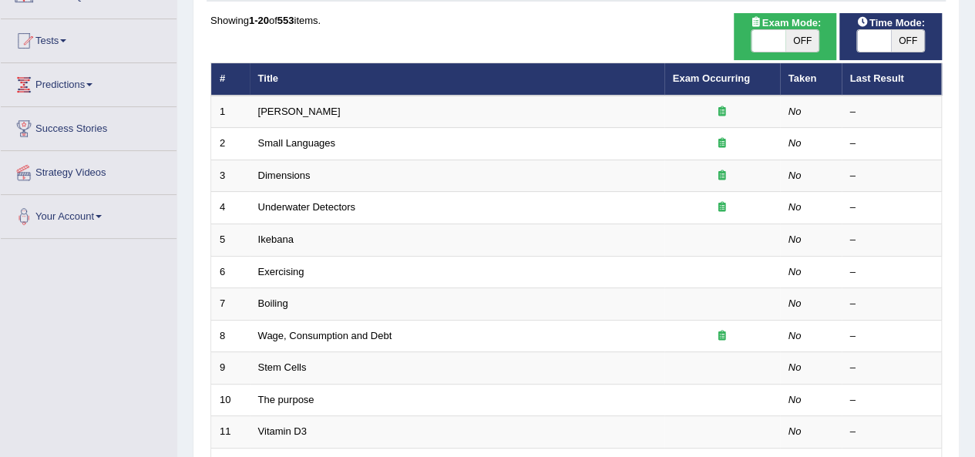
scroll to position [183, 0]
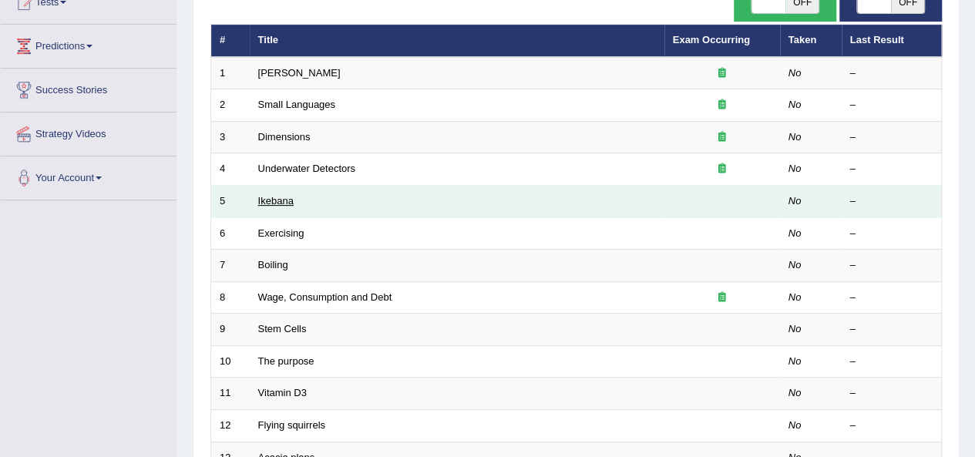
click at [290, 201] on link "Ikebana" at bounding box center [275, 201] width 35 height 12
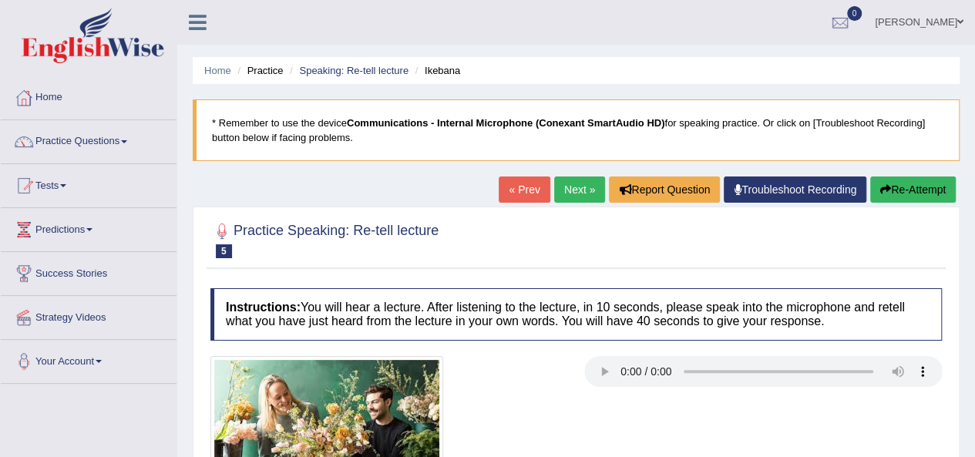
drag, startPoint x: 0, startPoint y: 0, endPoint x: 986, endPoint y: 133, distance: 995.0
click at [974, 133] on html "Toggle navigation Home Practice Questions Speaking Practice Read Aloud Repeat S…" at bounding box center [487, 228] width 975 height 457
click at [106, 137] on link "Practice Questions" at bounding box center [89, 139] width 176 height 39
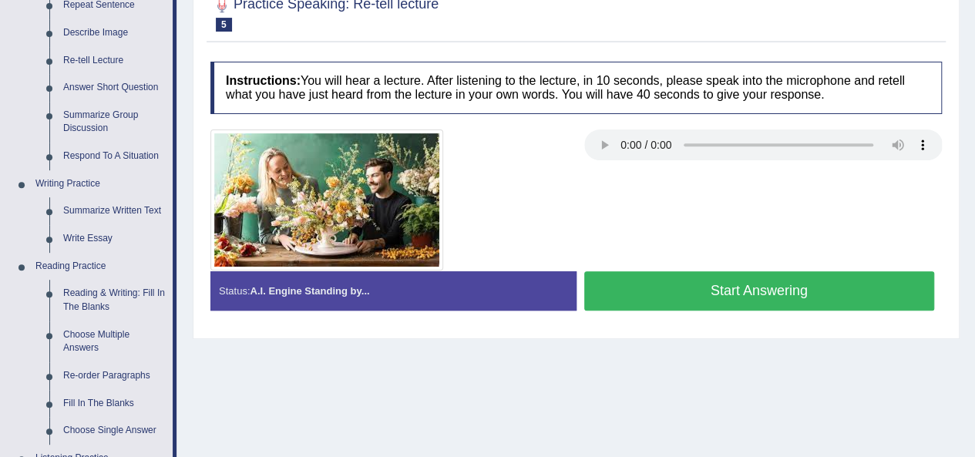
scroll to position [231, 0]
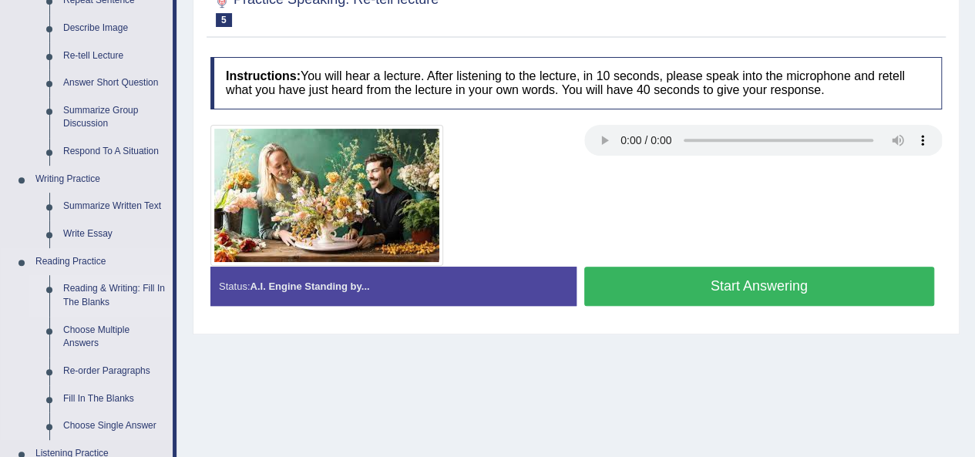
click at [76, 303] on link "Reading & Writing: Fill In The Blanks" at bounding box center [114, 295] width 116 height 41
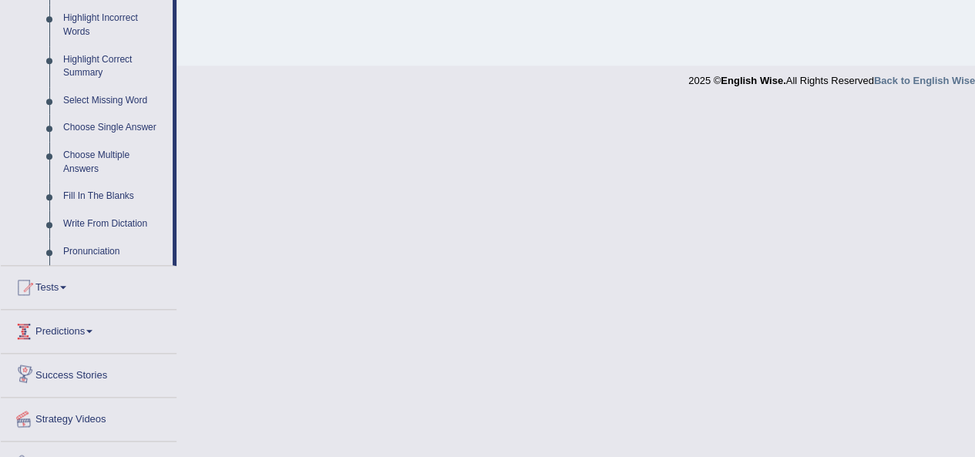
scroll to position [630, 0]
